Goal: Browse casually: Explore the website without a specific task or goal

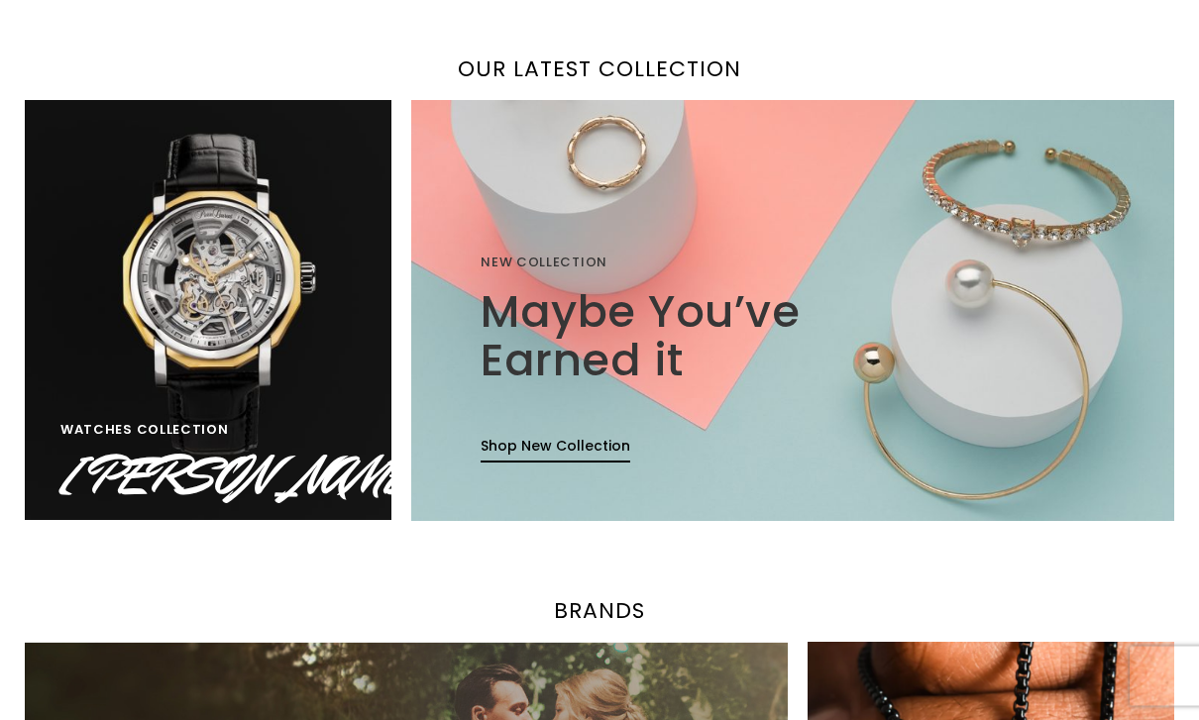
scroll to position [1299, 0]
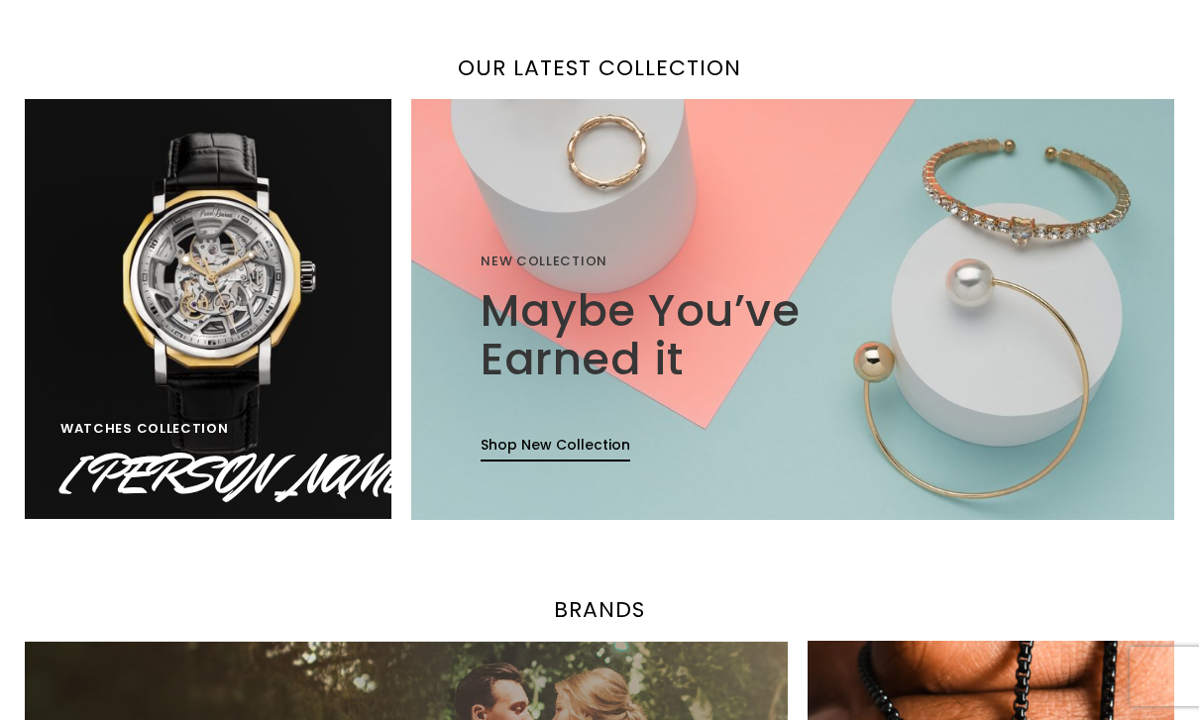
click at [554, 447] on link "Shop New Collection" at bounding box center [556, 448] width 150 height 27
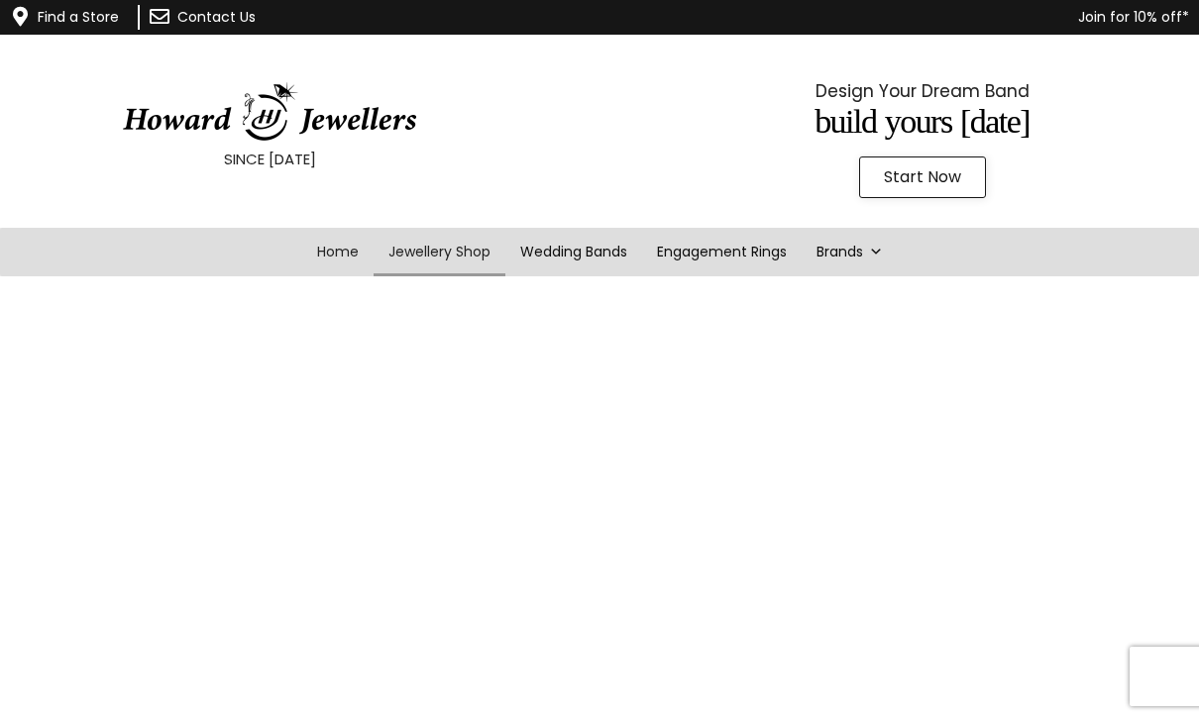
click at [343, 254] on link "Home" at bounding box center [337, 252] width 71 height 49
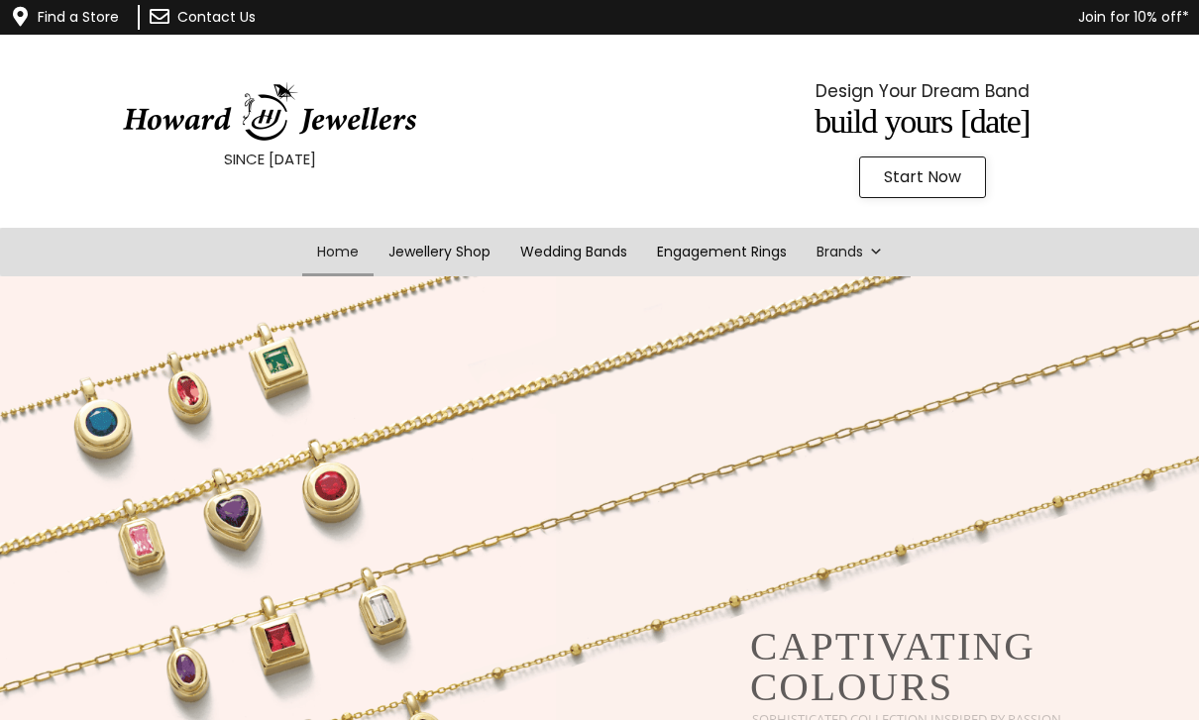
click at [883, 237] on span at bounding box center [876, 252] width 14 height 49
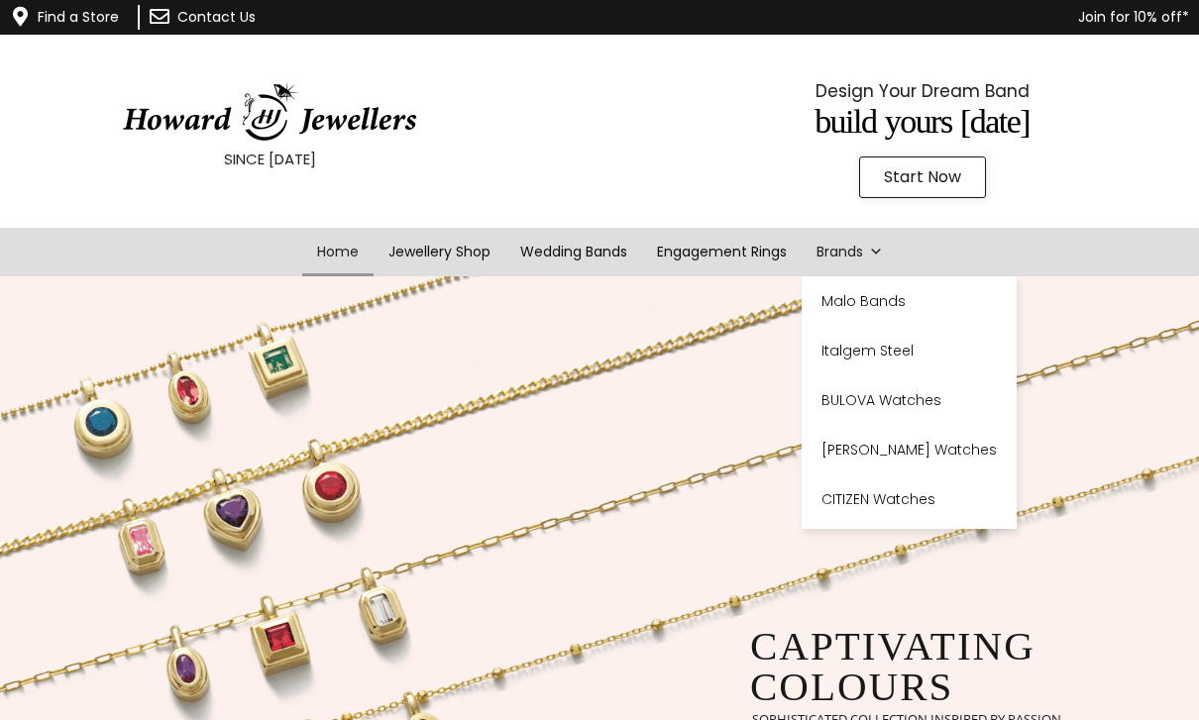
click at [336, 256] on link "Home" at bounding box center [337, 252] width 71 height 49
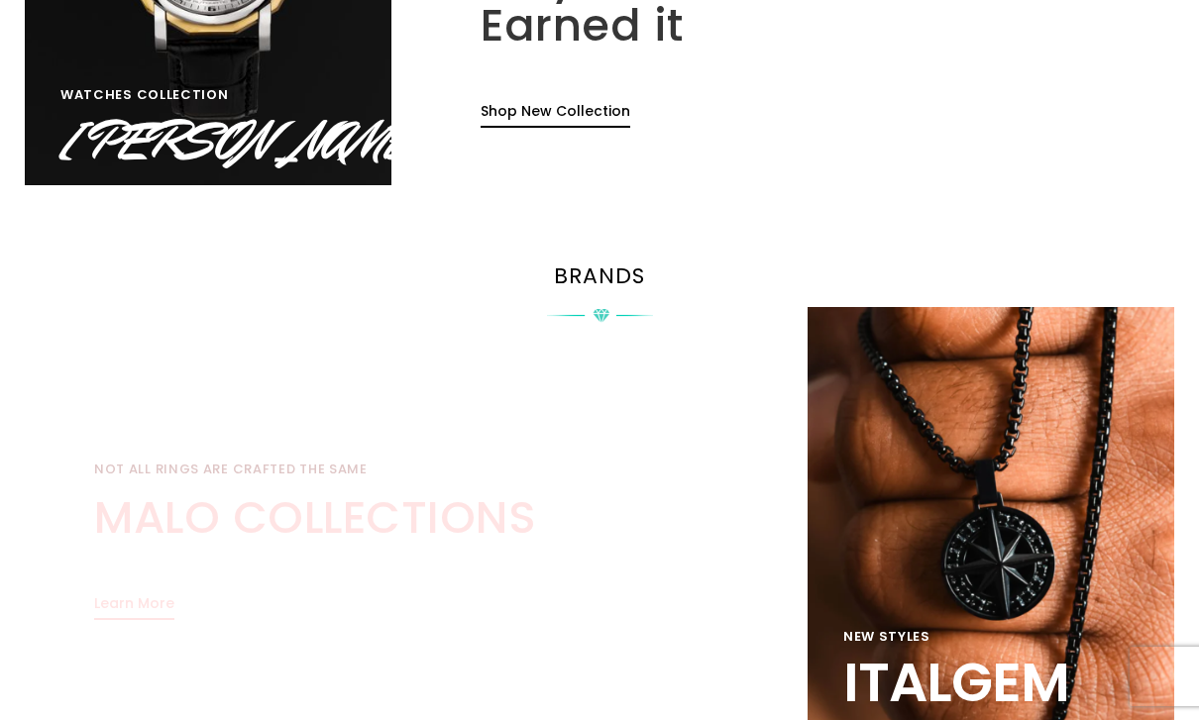
scroll to position [1627, 0]
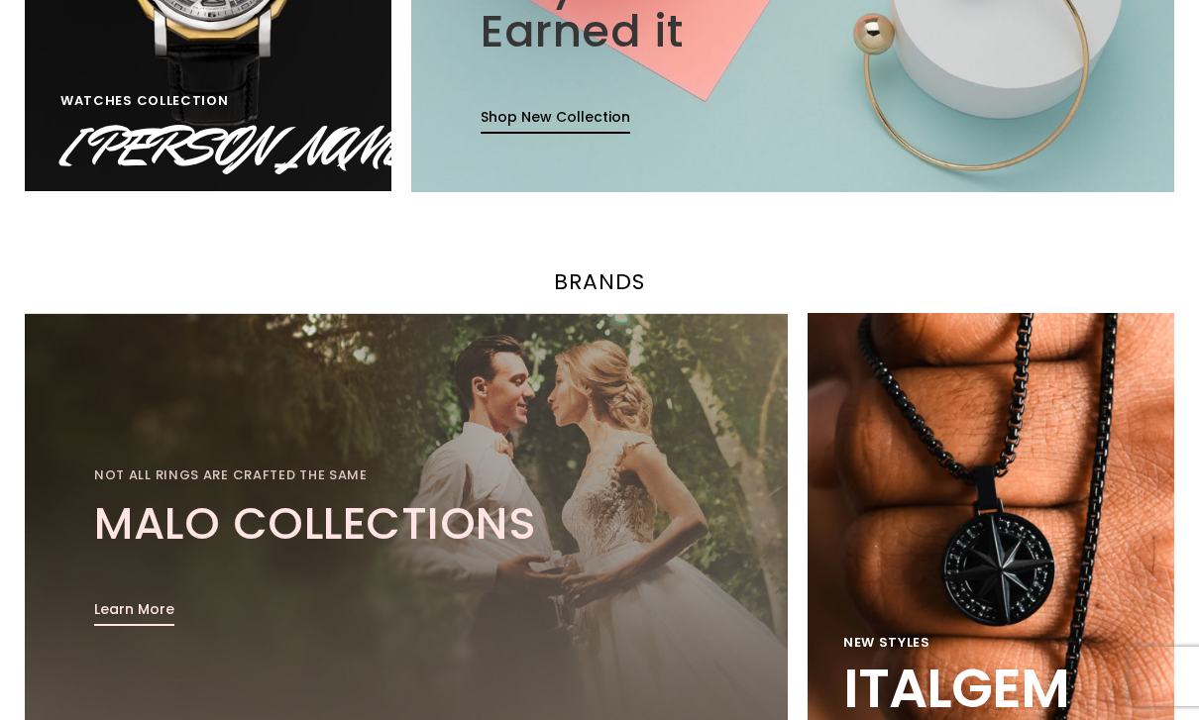
click at [131, 611] on link "Learn More" at bounding box center [134, 613] width 80 height 27
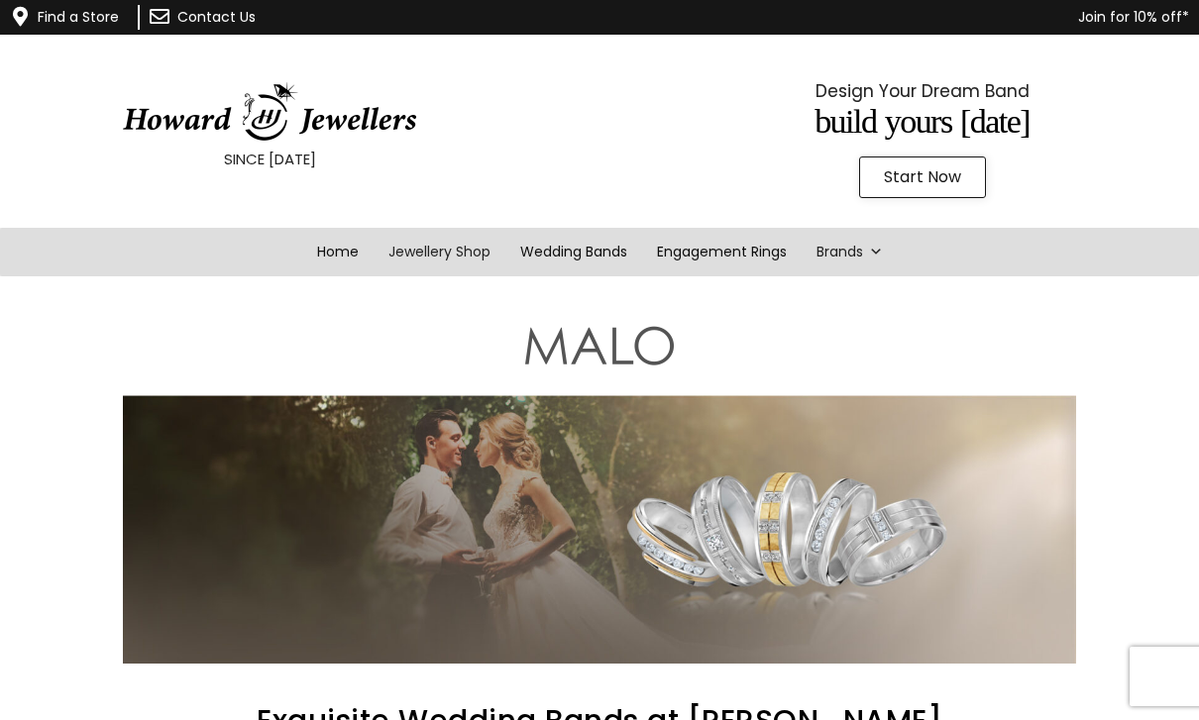
click at [452, 256] on link "Jewellery Shop" at bounding box center [440, 252] width 132 height 49
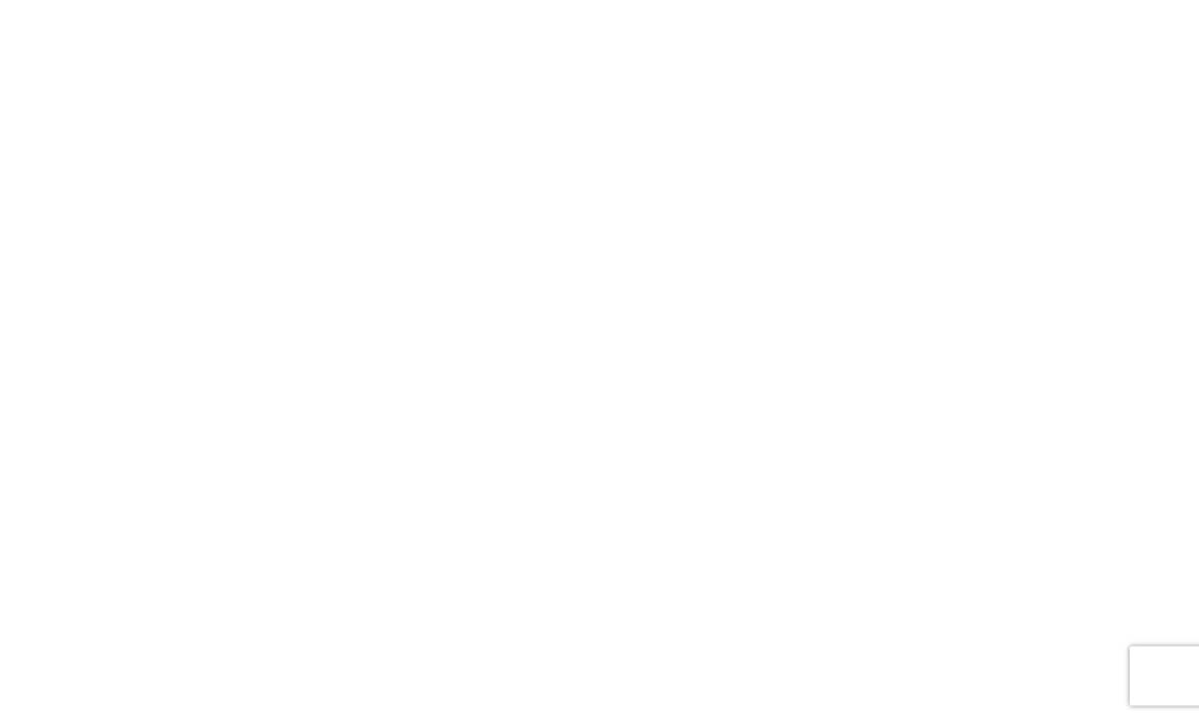
scroll to position [2290, 0]
